Goal: Task Accomplishment & Management: Complete application form

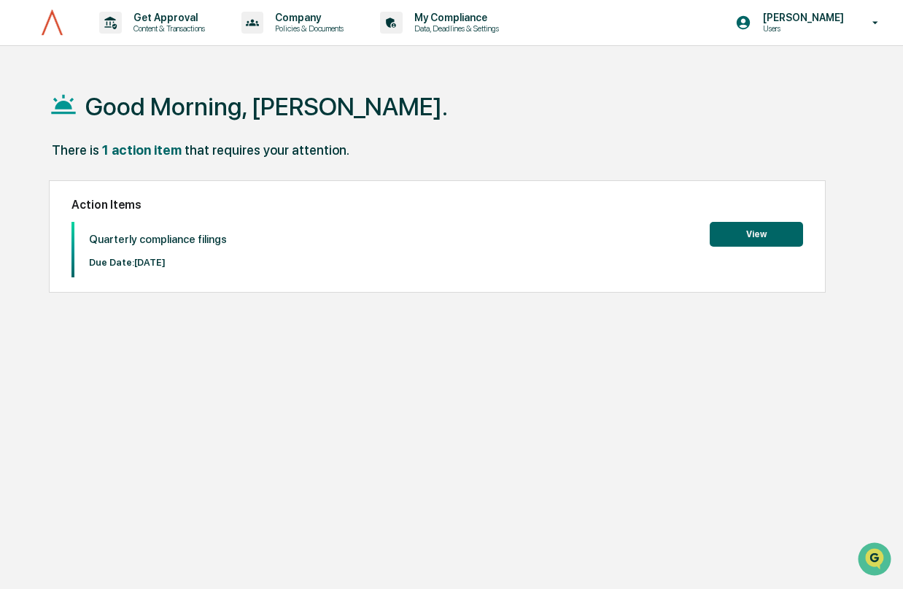
click at [772, 230] on button "View" at bounding box center [756, 234] width 93 height 25
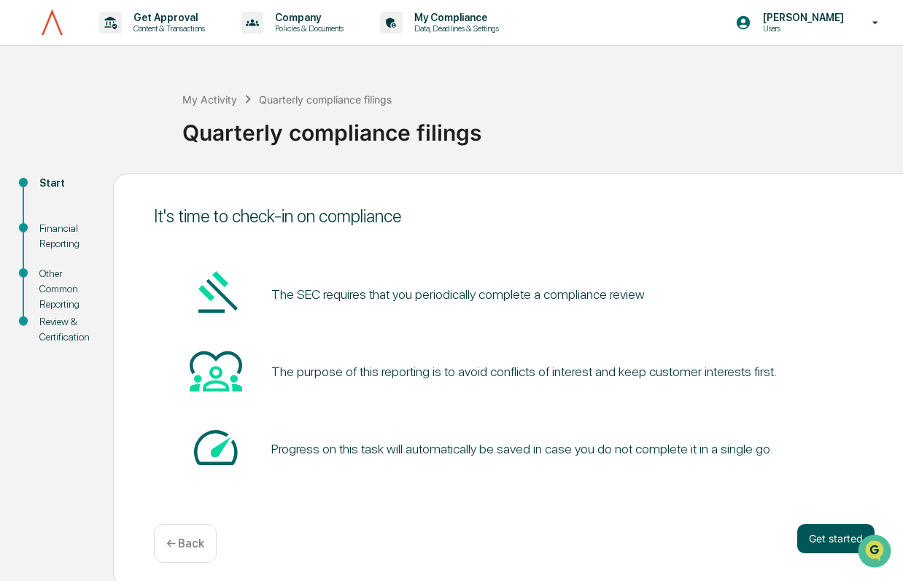
click at [812, 535] on button "Get started" at bounding box center [835, 538] width 77 height 29
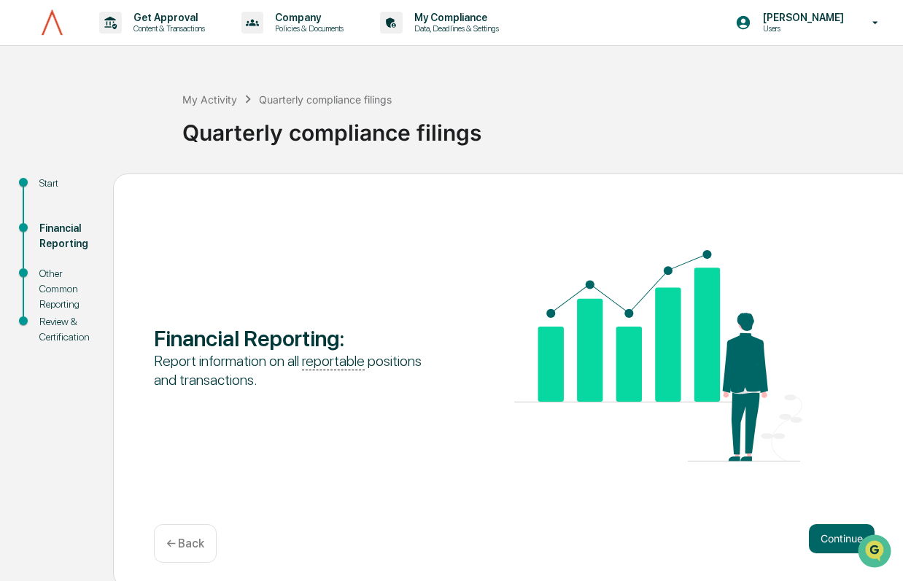
scroll to position [7, 0]
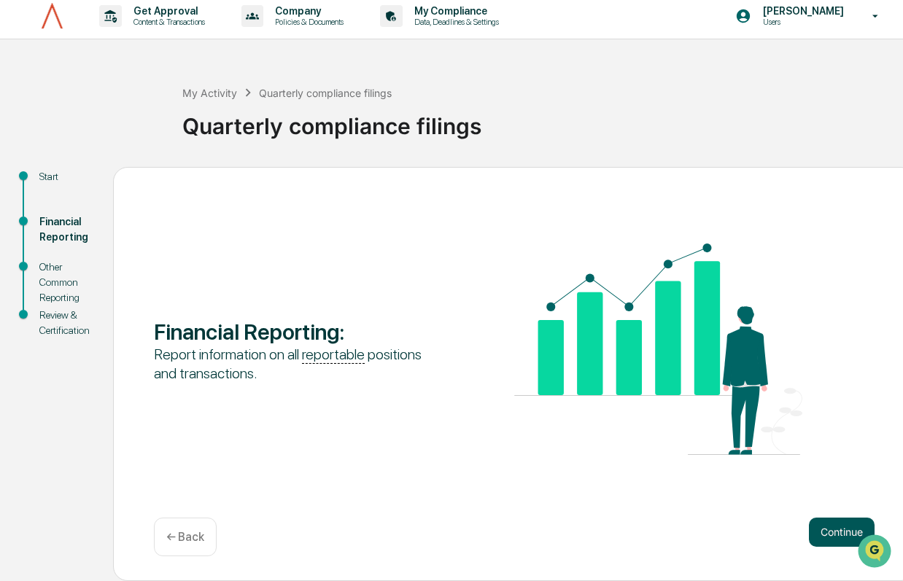
click at [848, 538] on button "Continue" at bounding box center [842, 532] width 66 height 29
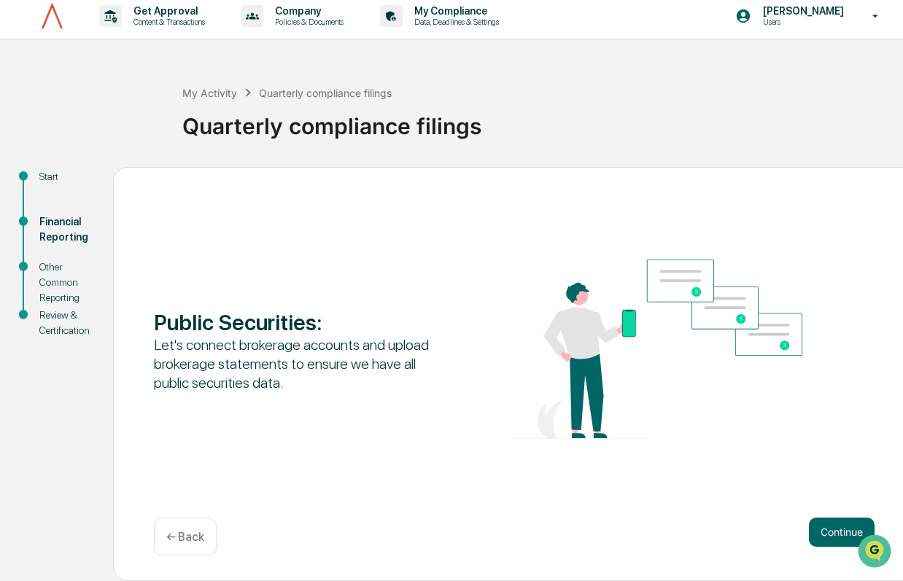
click at [848, 538] on button "Continue" at bounding box center [842, 532] width 66 height 29
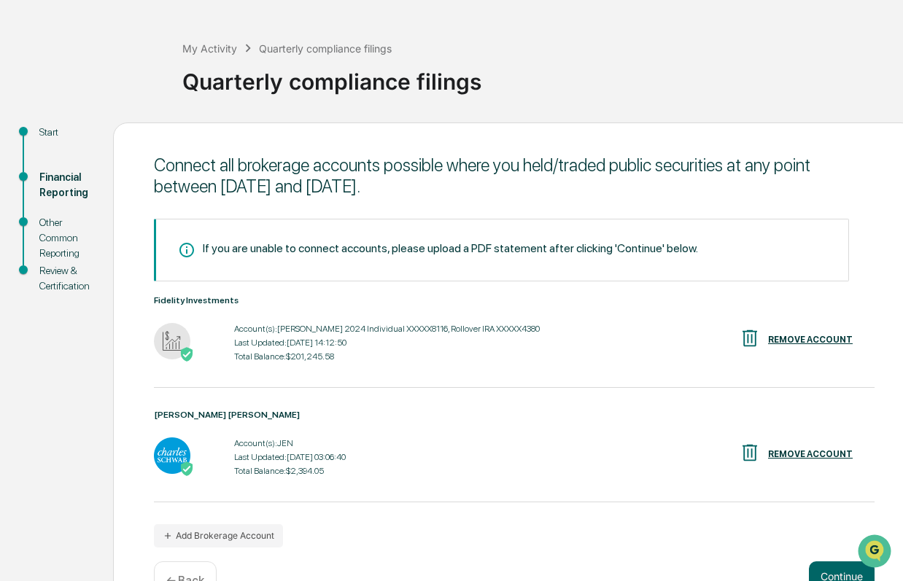
scroll to position [95, 0]
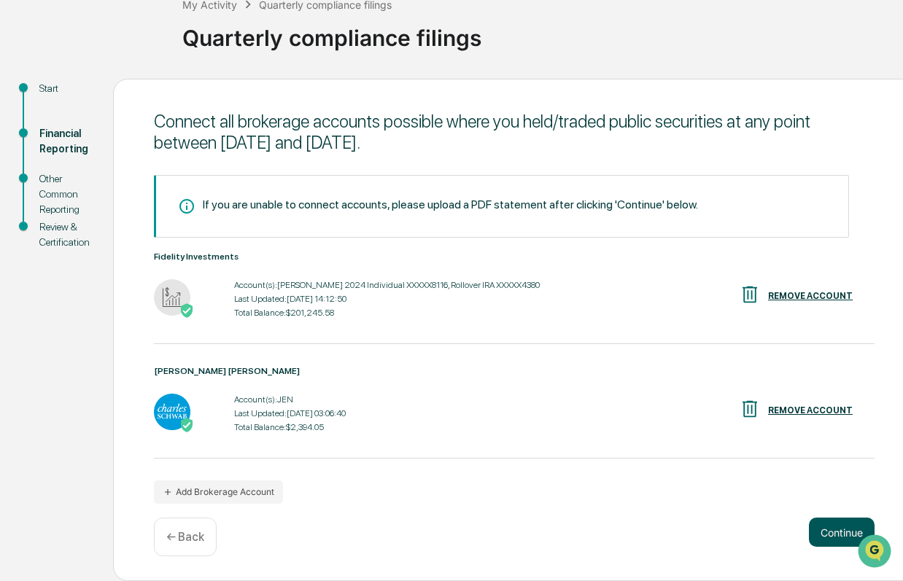
click at [836, 538] on button "Continue" at bounding box center [842, 532] width 66 height 29
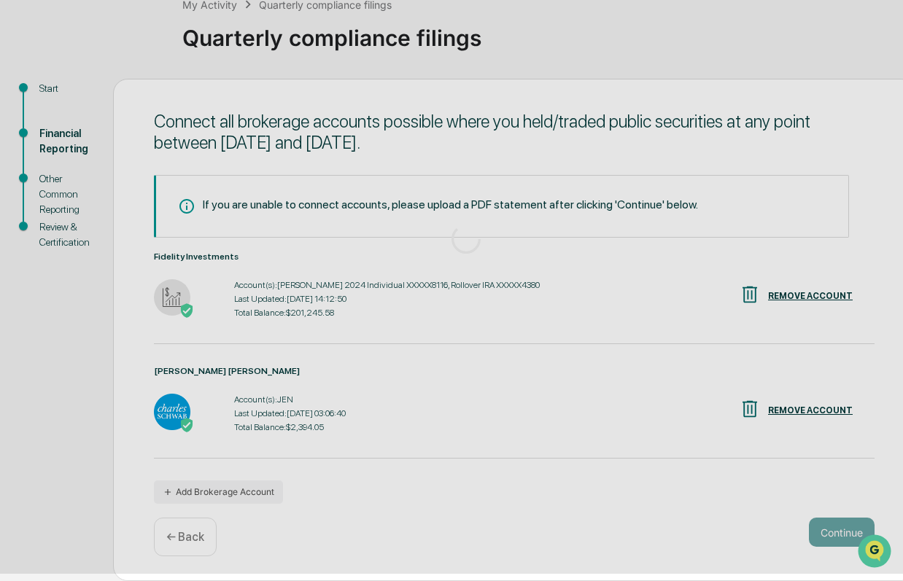
scroll to position [7, 0]
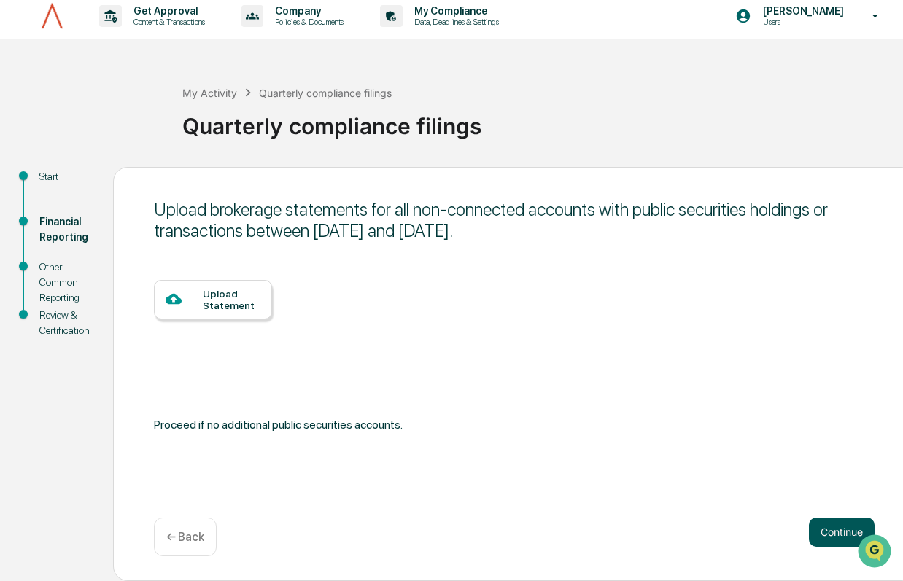
click at [836, 538] on button "Continue" at bounding box center [842, 532] width 66 height 29
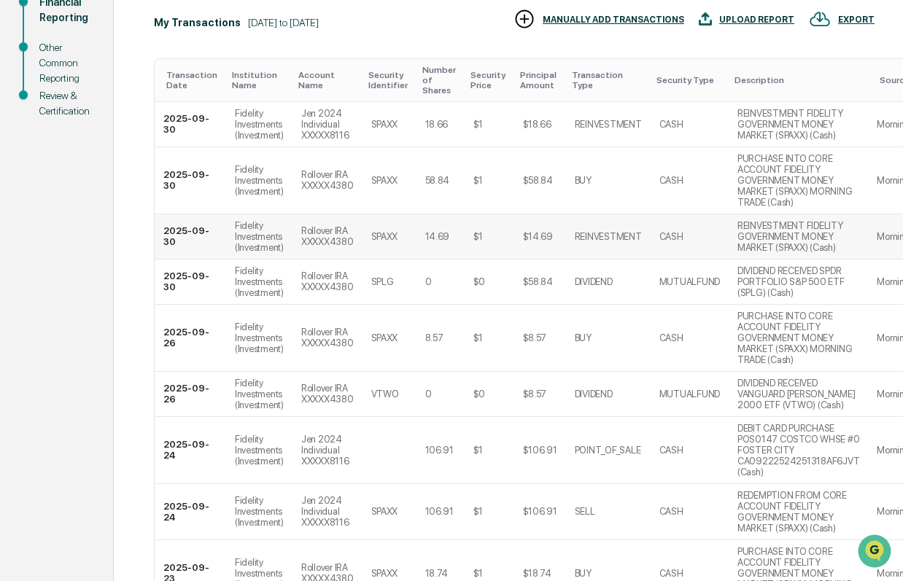
scroll to position [457, 0]
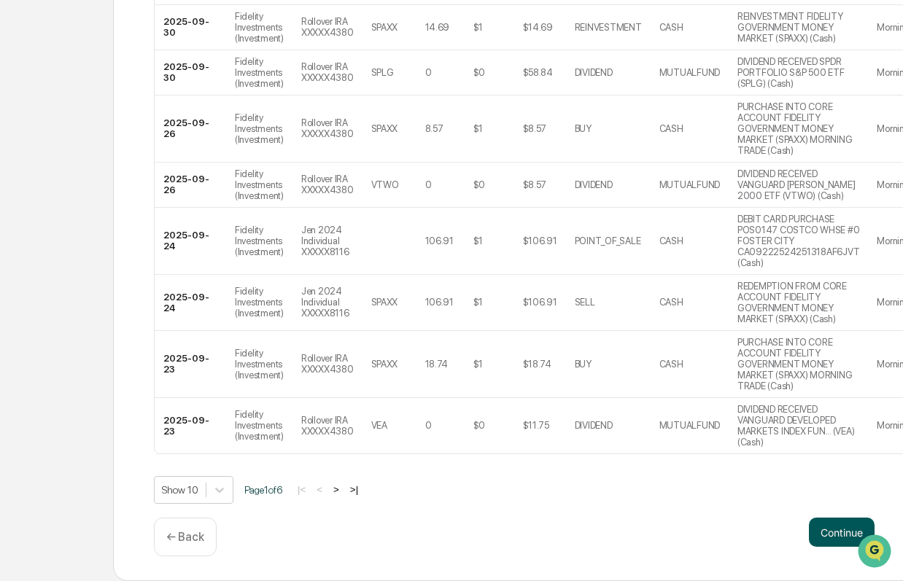
click at [826, 532] on button "Continue" at bounding box center [842, 532] width 66 height 29
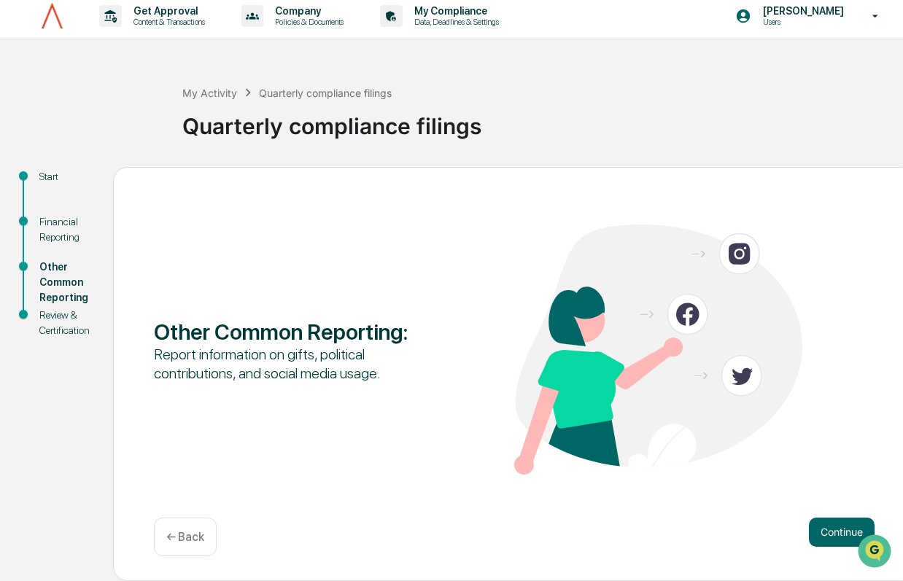
scroll to position [7, 0]
click at [826, 532] on button "Continue" at bounding box center [842, 532] width 66 height 29
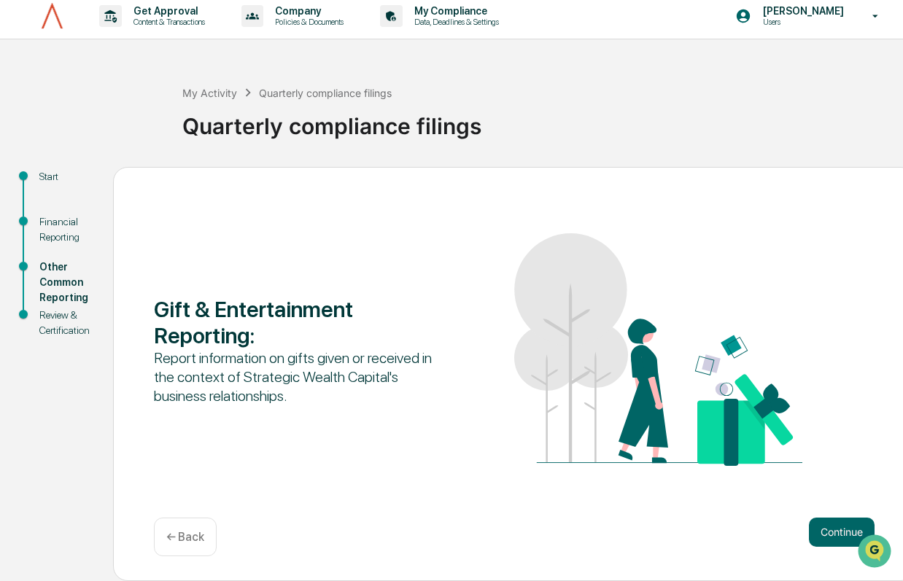
click at [826, 532] on button "Continue" at bounding box center [842, 532] width 66 height 29
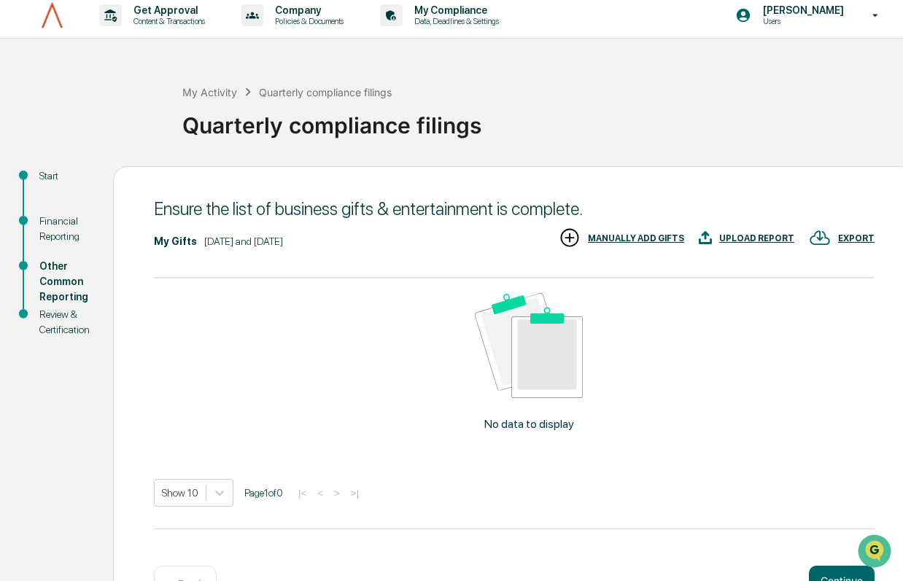
click at [826, 532] on div "My Gifts [DATE] and [DATE] EXPORT UPLOAD REPORT MANUALLY ADD GIFTS No data to d…" at bounding box center [514, 389] width 720 height 325
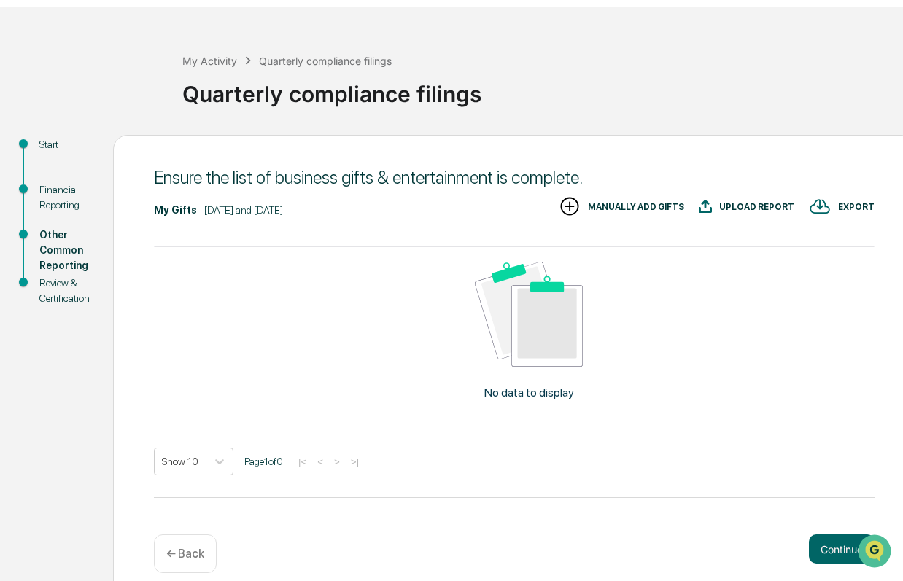
scroll to position [55, 0]
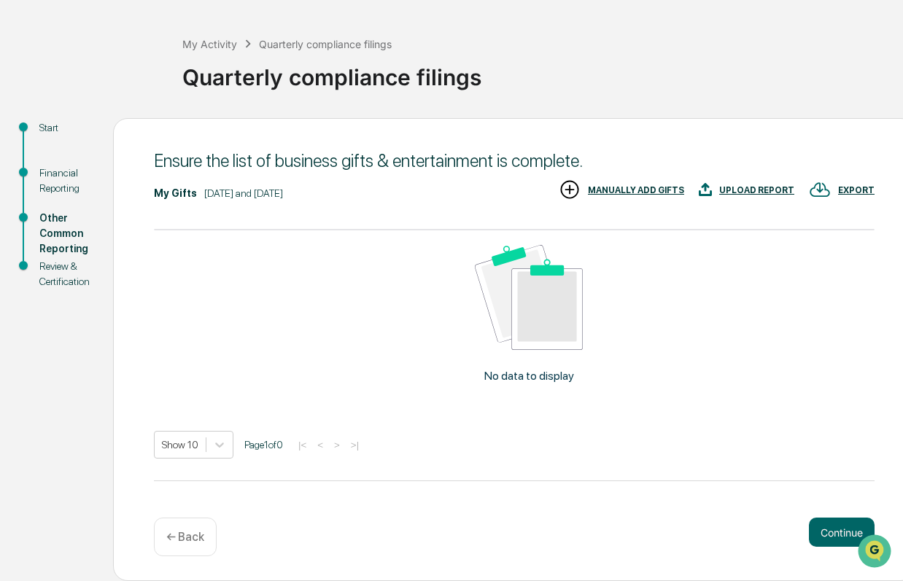
click at [826, 532] on button "Continue" at bounding box center [842, 532] width 66 height 29
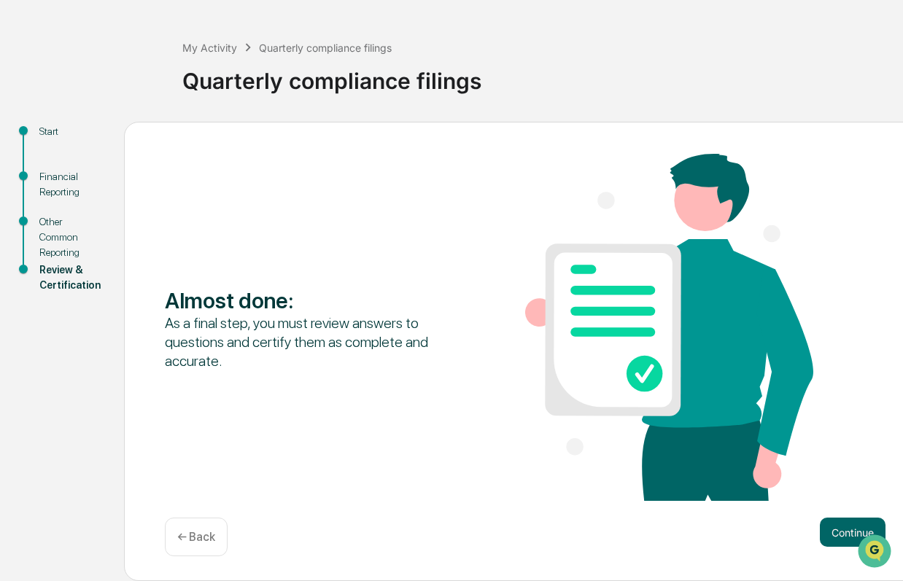
scroll to position [52, 0]
click at [826, 532] on button "Continue" at bounding box center [853, 532] width 66 height 29
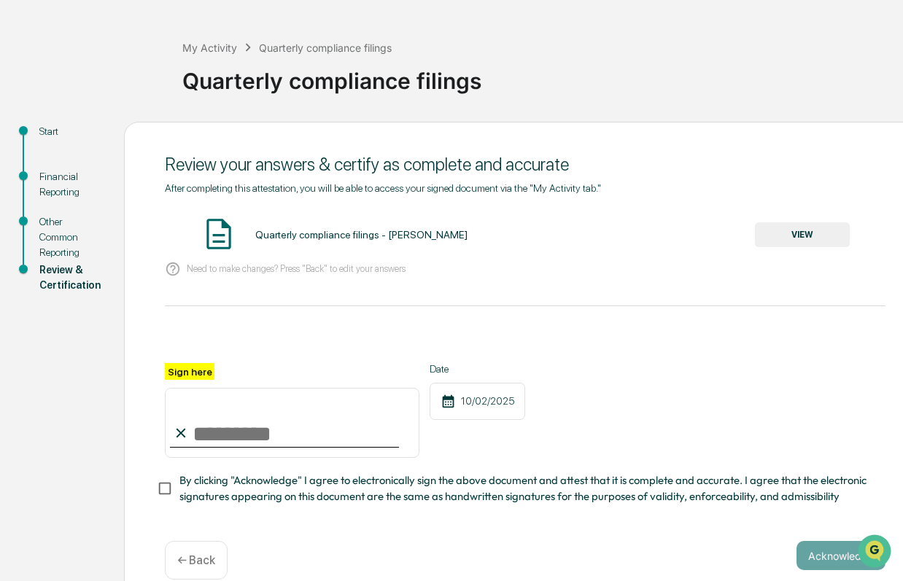
click at [198, 427] on input "Sign here" at bounding box center [292, 423] width 255 height 70
type input "*"
type input "**********"
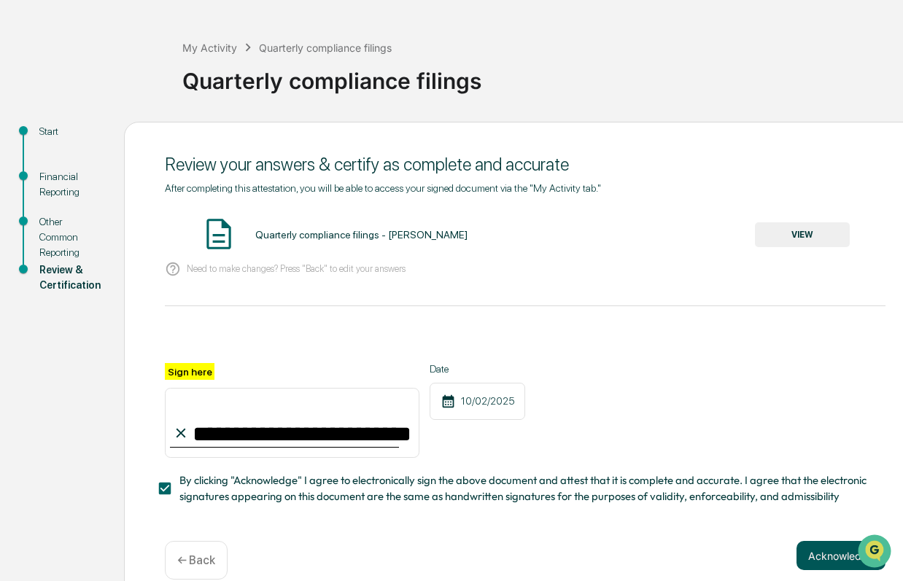
click at [800, 552] on button "Acknowledge" at bounding box center [840, 555] width 89 height 29
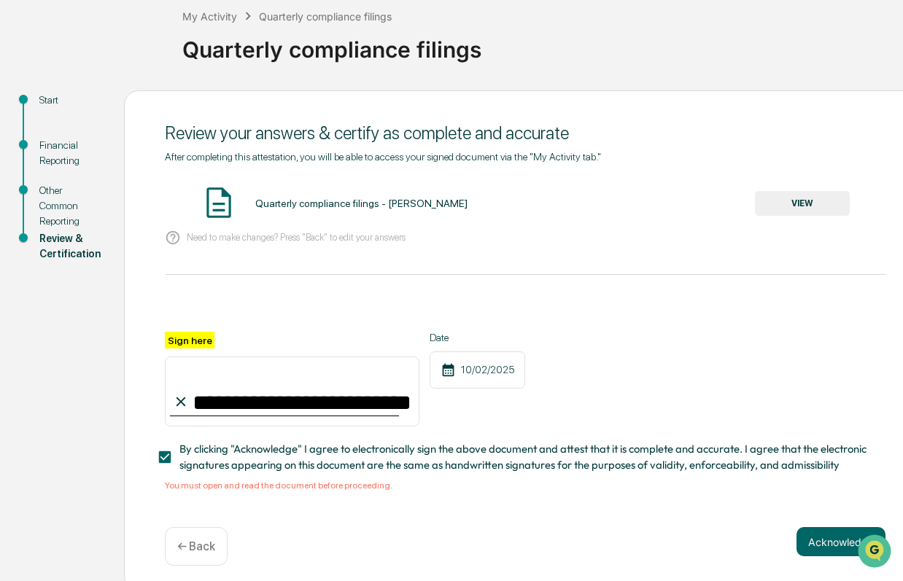
scroll to position [97, 0]
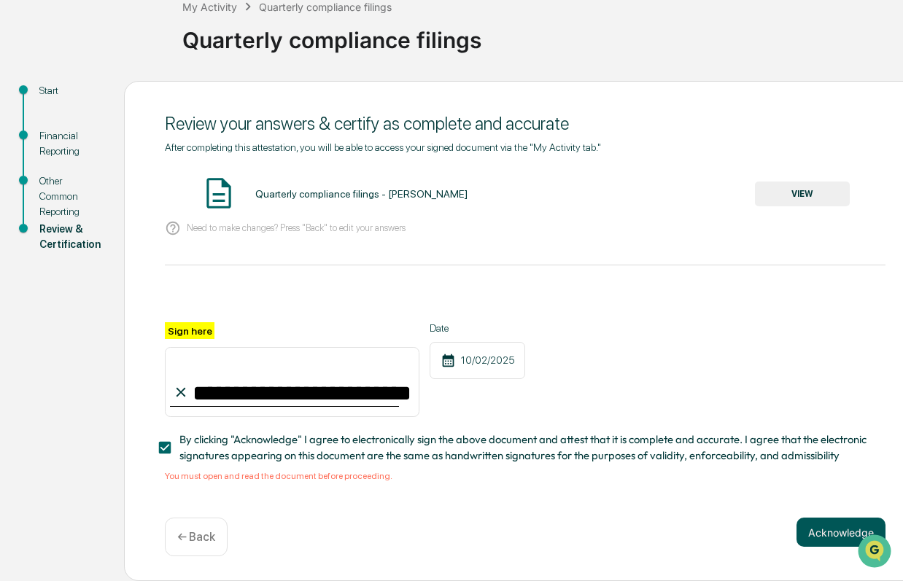
click at [818, 533] on button "Acknowledge" at bounding box center [840, 532] width 89 height 29
click at [775, 184] on button "VIEW" at bounding box center [802, 194] width 95 height 25
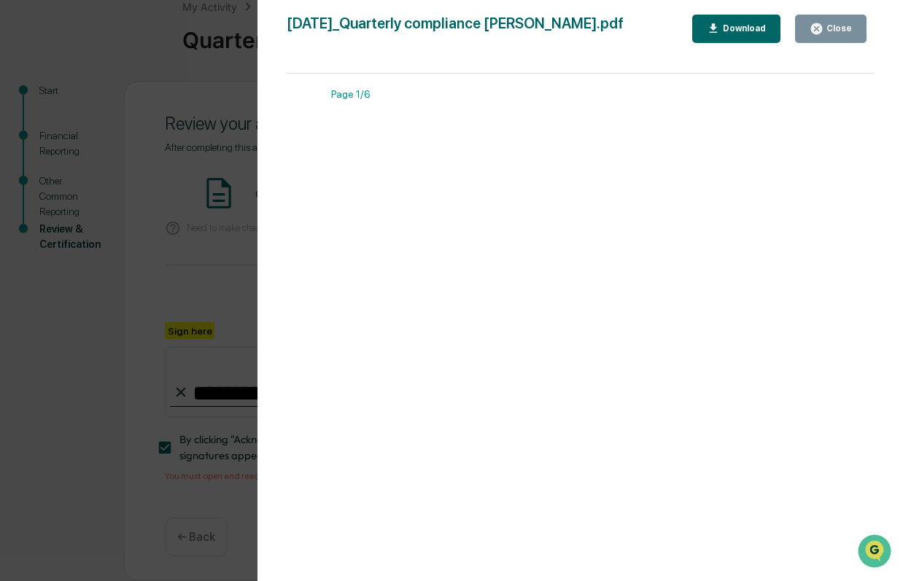
click at [831, 24] on div "Close" at bounding box center [837, 28] width 28 height 10
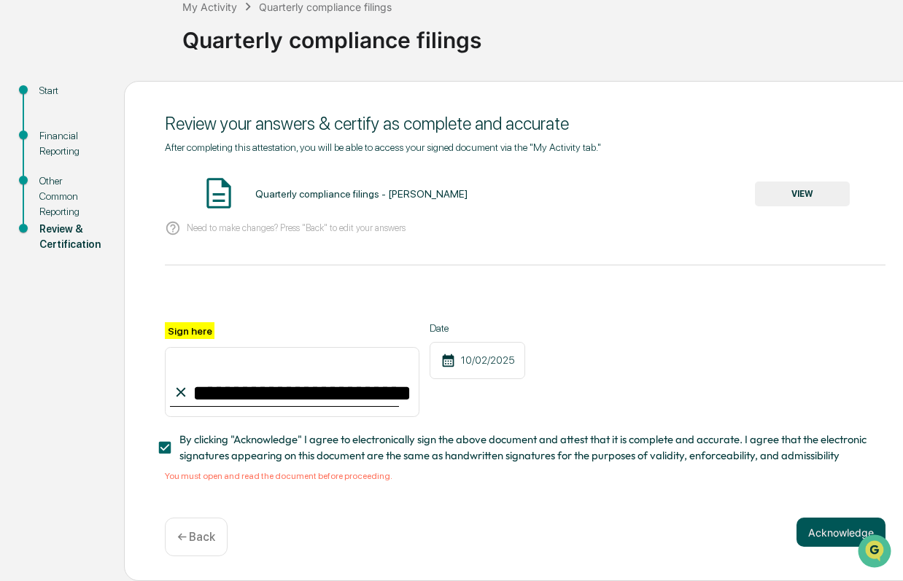
click at [812, 541] on button "Acknowledge" at bounding box center [840, 532] width 89 height 29
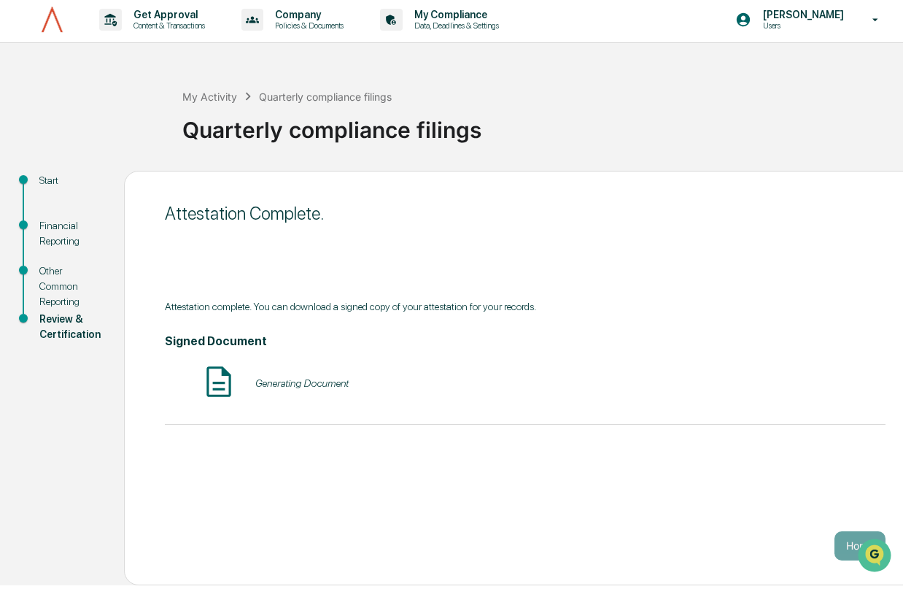
scroll to position [7, 0]
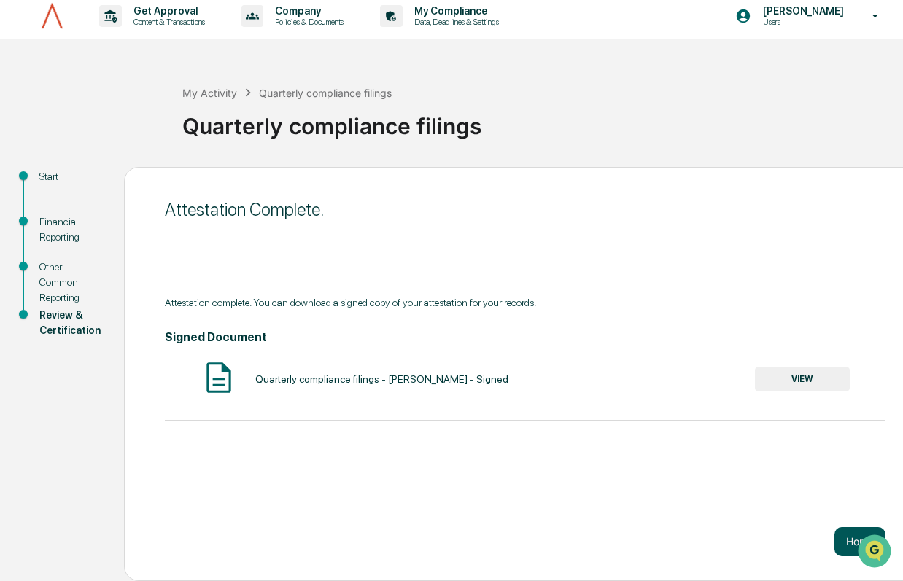
click at [841, 535] on button "Home" at bounding box center [859, 541] width 51 height 29
